Goal: Task Accomplishment & Management: Manage account settings

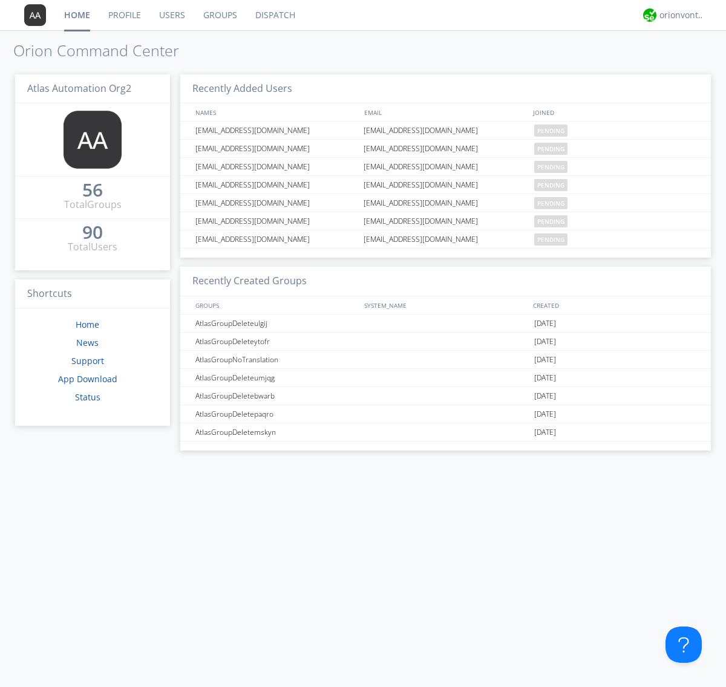
click at [171, 15] on link "Users" at bounding box center [172, 15] width 44 height 30
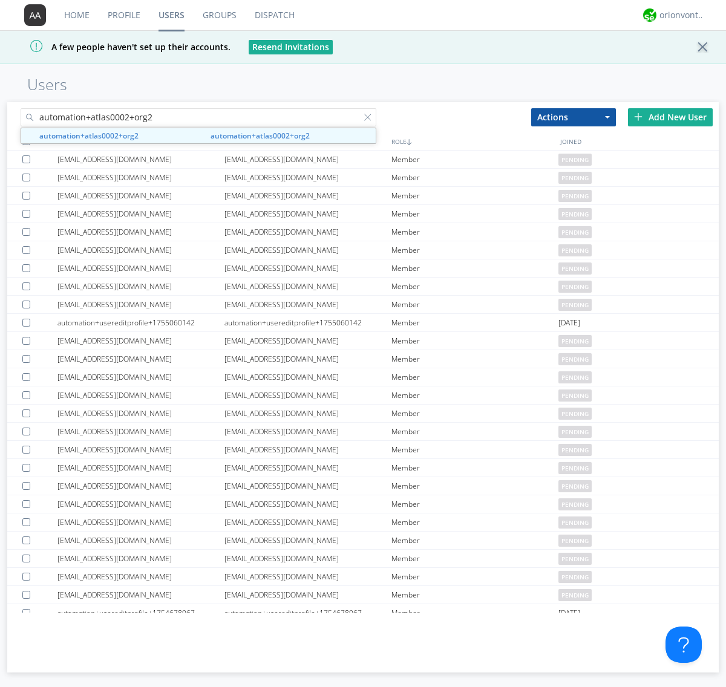
type input "automation+atlas0002+org2"
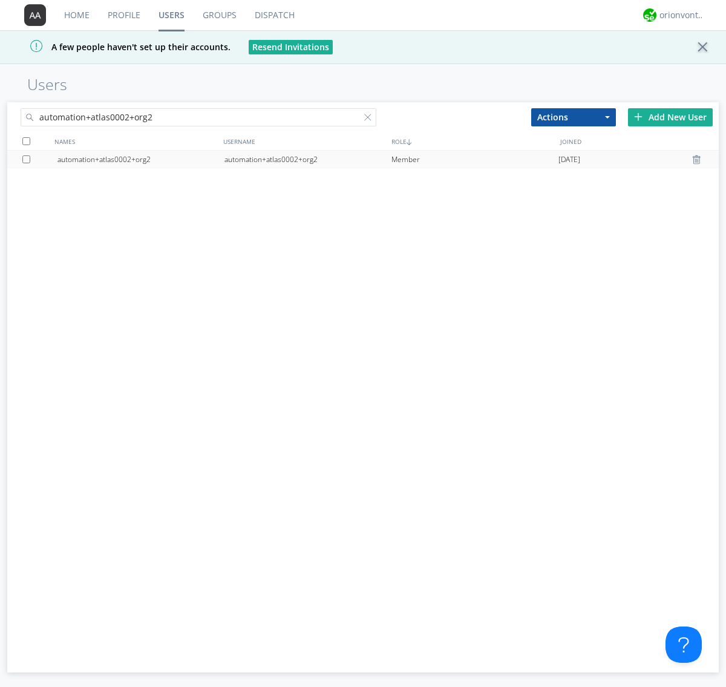
click at [307, 159] on div "automation+atlas0002+org2" at bounding box center [307, 160] width 167 height 18
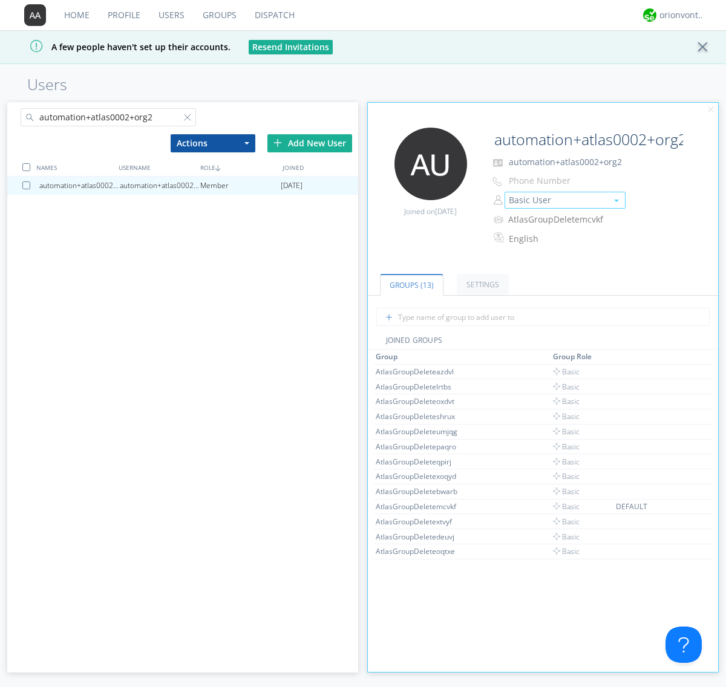
click at [564, 200] on button "Basic User" at bounding box center [564, 200] width 121 height 17
click at [564, 219] on link "Manager" at bounding box center [565, 219] width 120 height 18
click at [564, 200] on button "Manager" at bounding box center [564, 200] width 121 height 17
click at [0, 0] on link "Basic User" at bounding box center [0, 0] width 0 height 0
click at [678, 15] on div "orionvontas+atlas+automation+org2" at bounding box center [681, 15] width 45 height 12
